Goal: Find contact information: Obtain details needed to contact an individual or organization

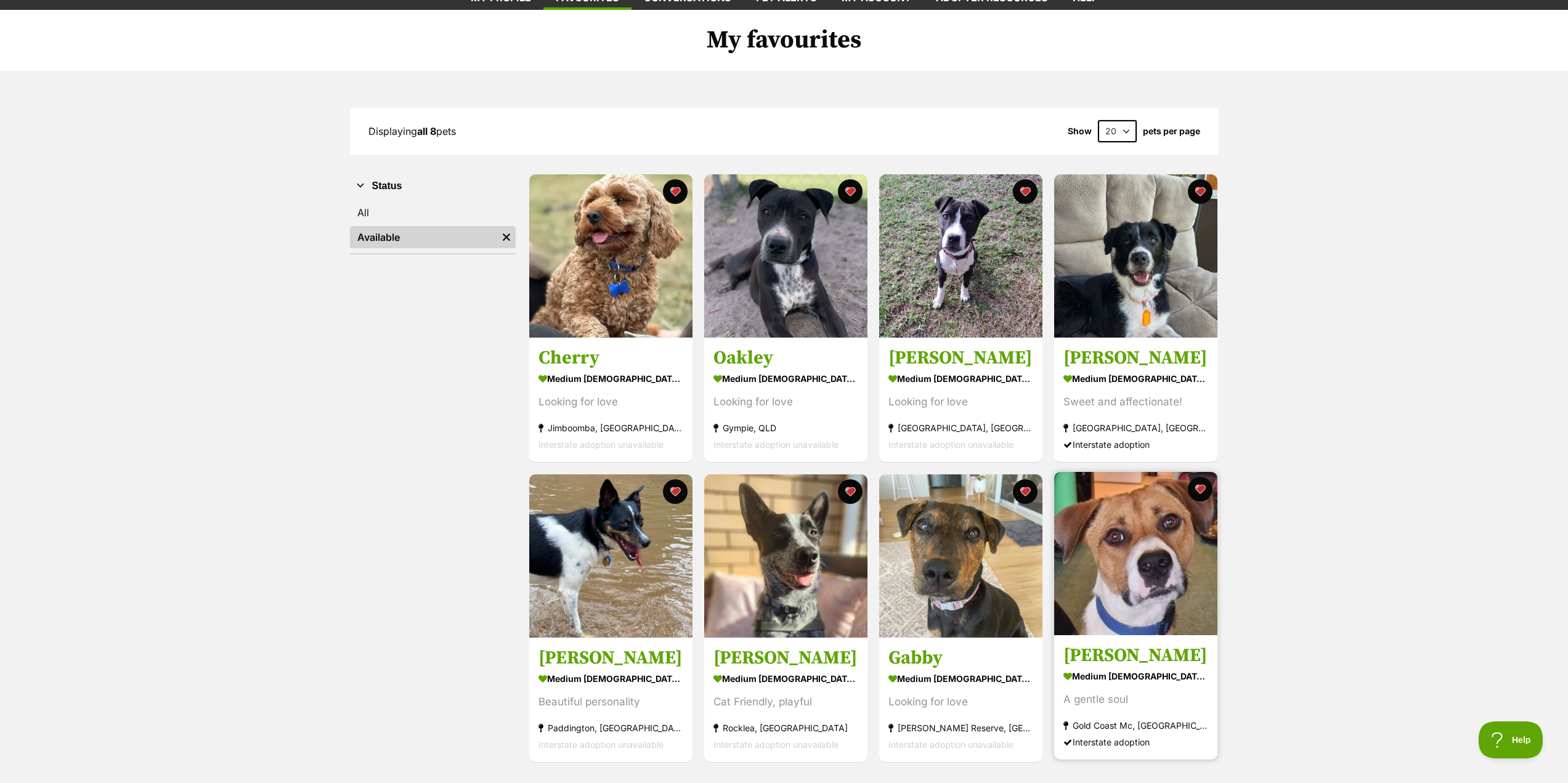
drag, startPoint x: 0, startPoint y: 0, endPoint x: 1176, endPoint y: 574, distance: 1308.6
click at [1176, 574] on img at bounding box center [1136, 553] width 163 height 163
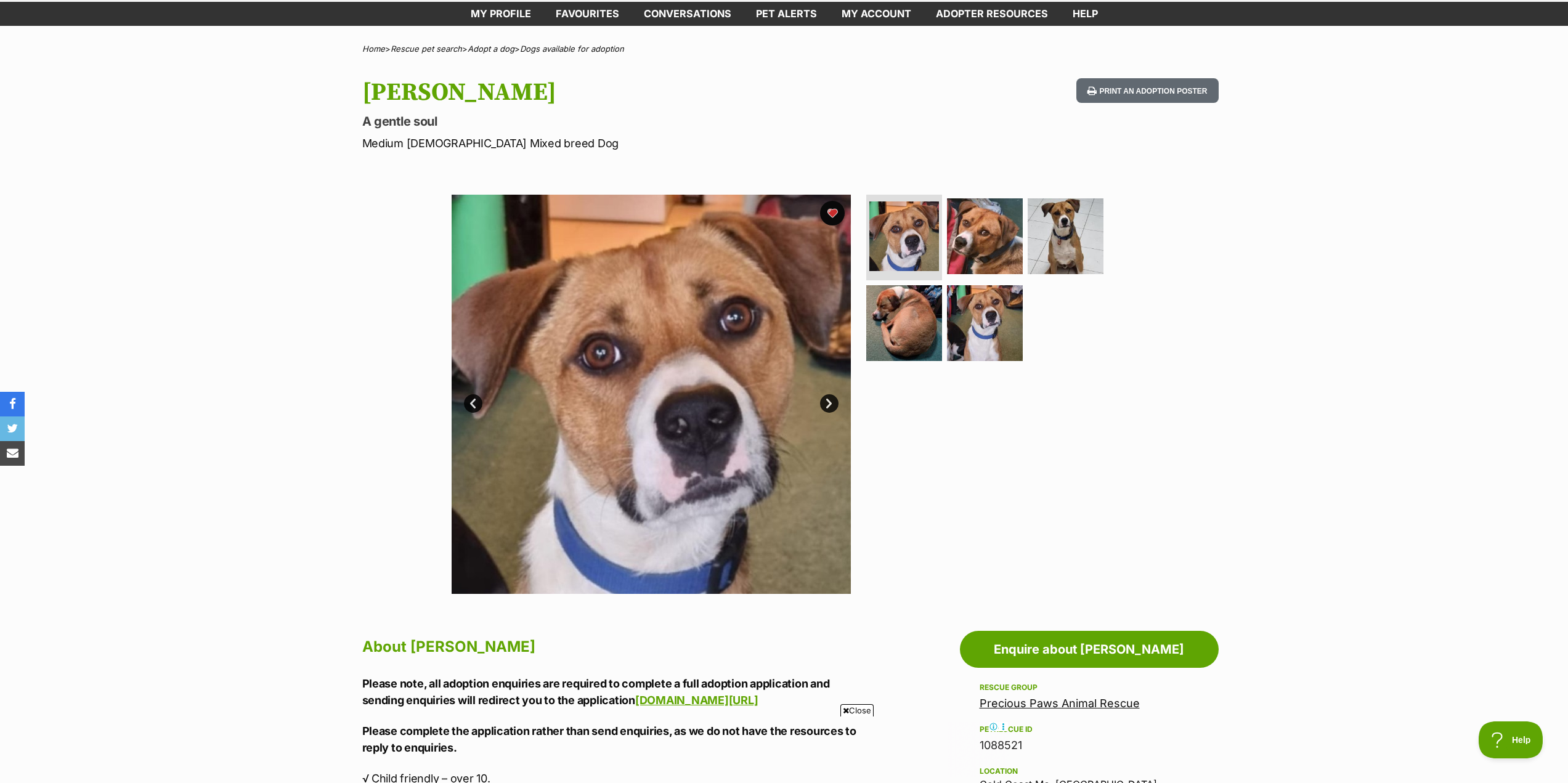
click at [1038, 706] on link "Precious Paws Animal Rescue" at bounding box center [1060, 703] width 160 height 13
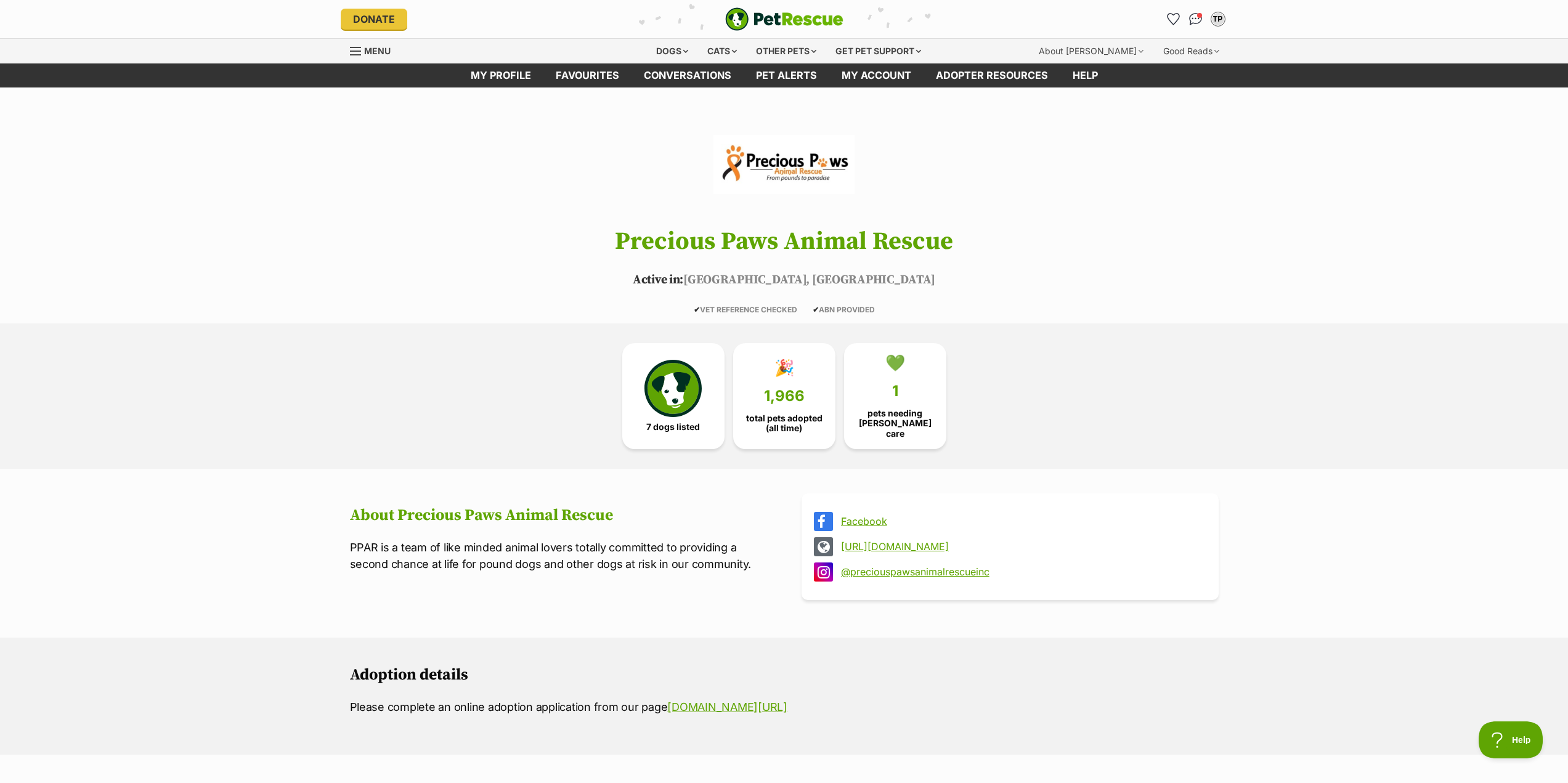
click at [870, 519] on link "Facebook" at bounding box center [1021, 521] width 360 height 11
click at [912, 566] on link "@preciouspawsanimalrescueinc" at bounding box center [1021, 571] width 360 height 11
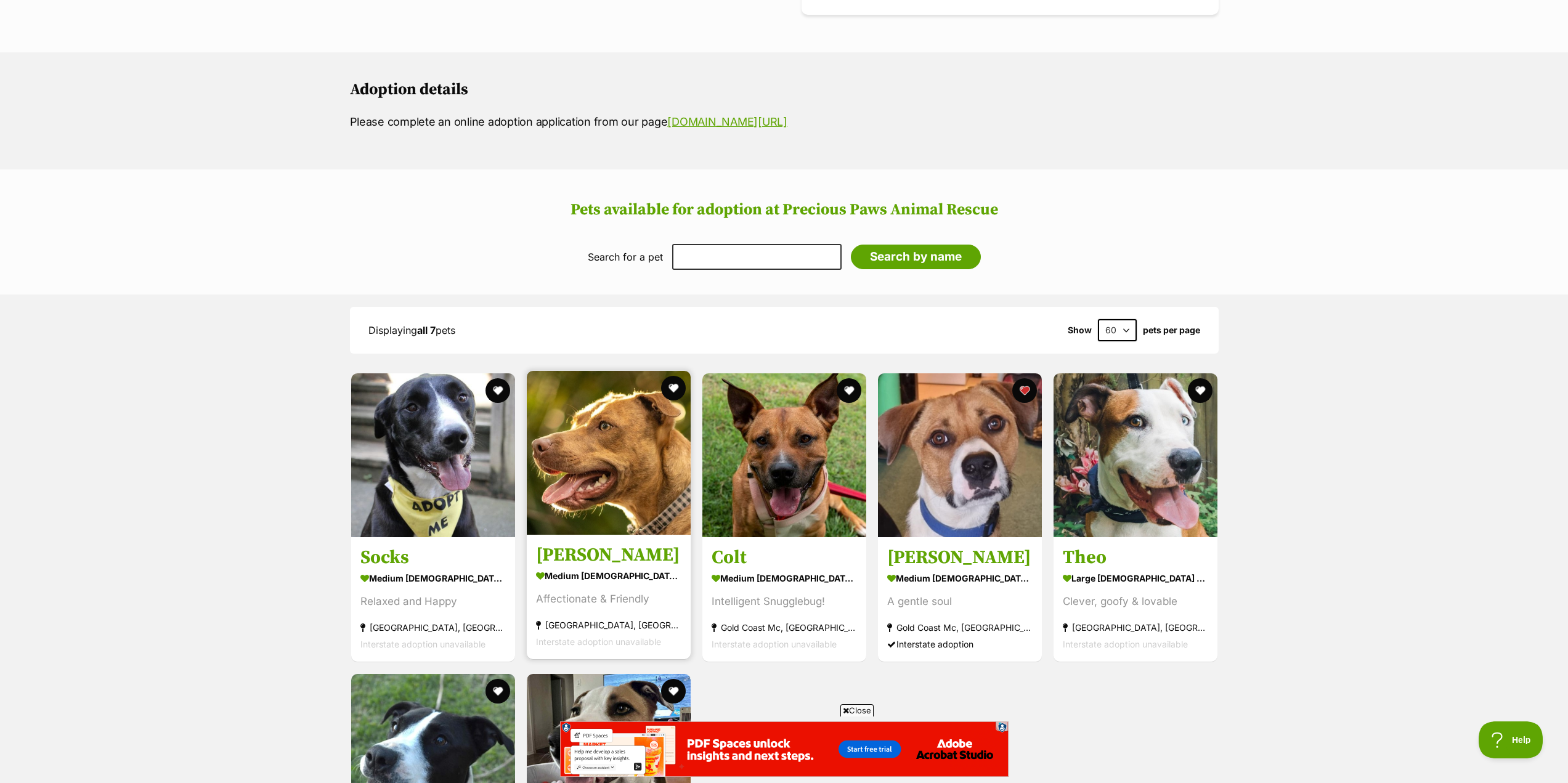
scroll to position [555, 0]
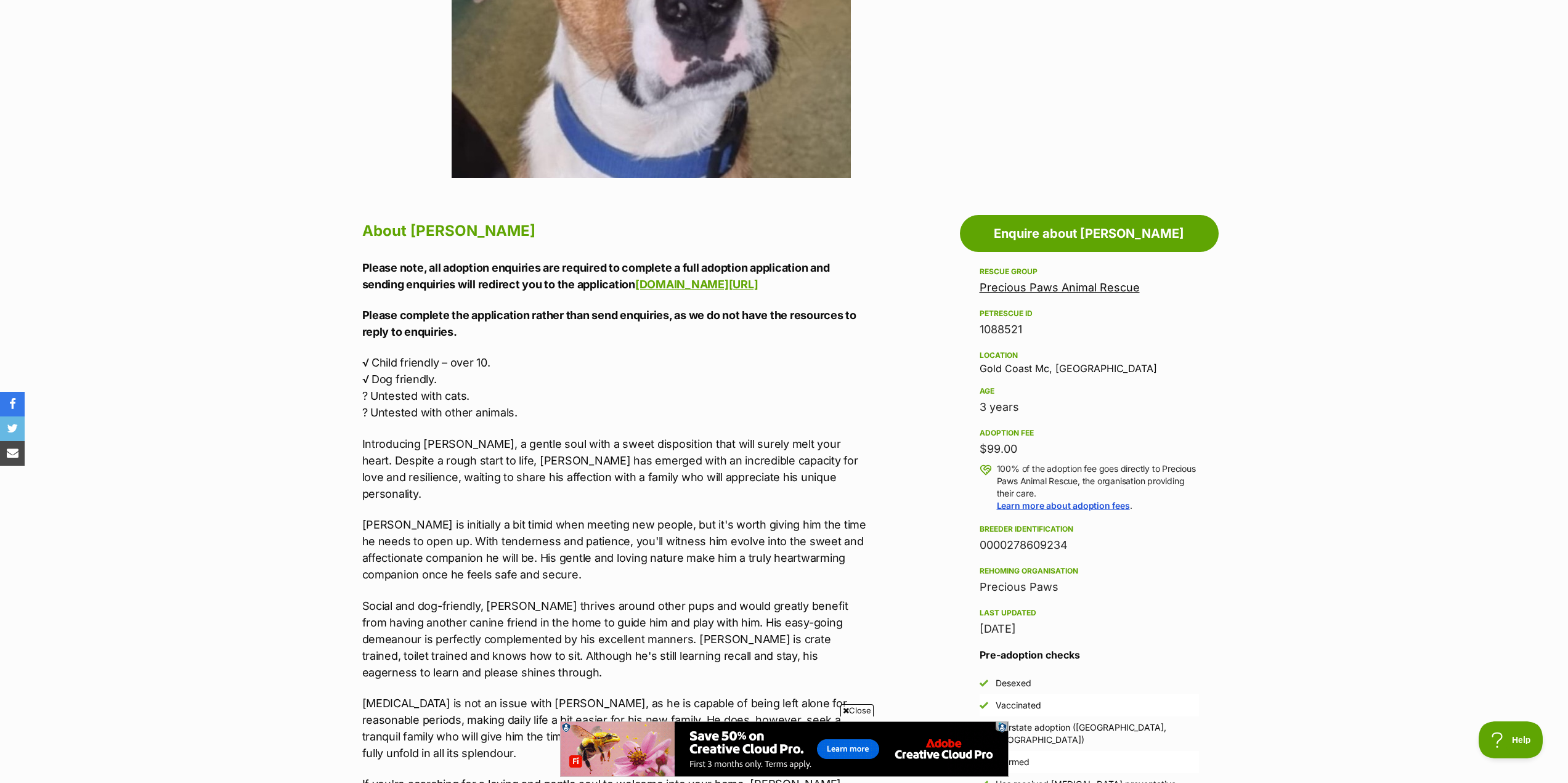
scroll to position [369, 0]
